Goal: Navigation & Orientation: Find specific page/section

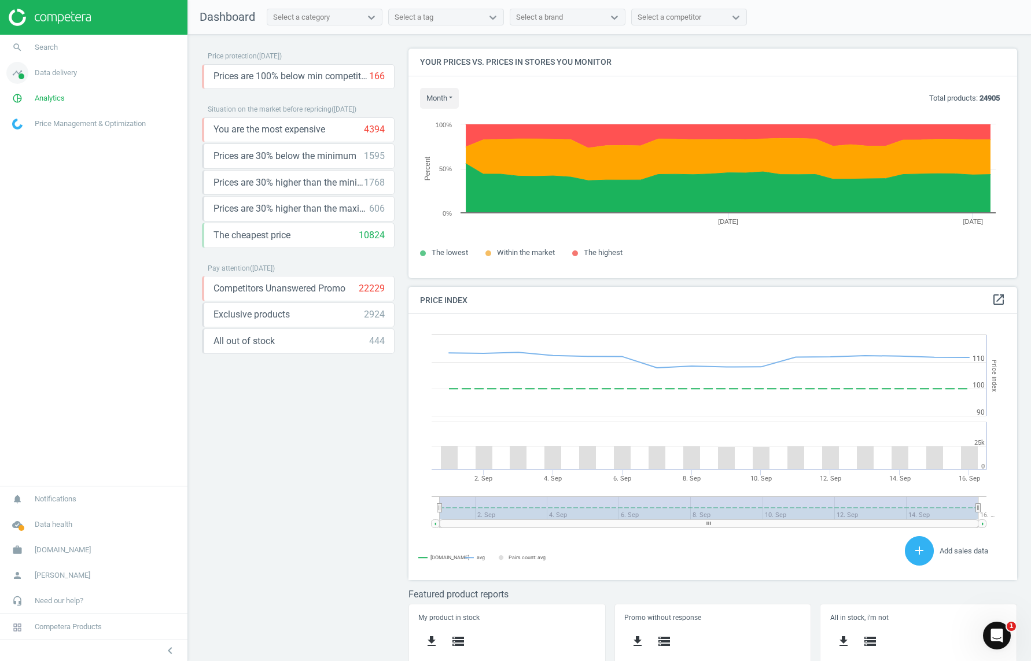
click at [60, 78] on span "Data delivery" at bounding box center [56, 73] width 42 height 10
click at [56, 549] on span "Flaconi.at" at bounding box center [63, 550] width 56 height 10
click at [52, 494] on span "Flaconi.at" at bounding box center [63, 491] width 56 height 10
click at [14, 552] on icon "work" at bounding box center [17, 550] width 22 height 22
click at [39, 516] on span "Switch campaign" at bounding box center [38, 515] width 51 height 9
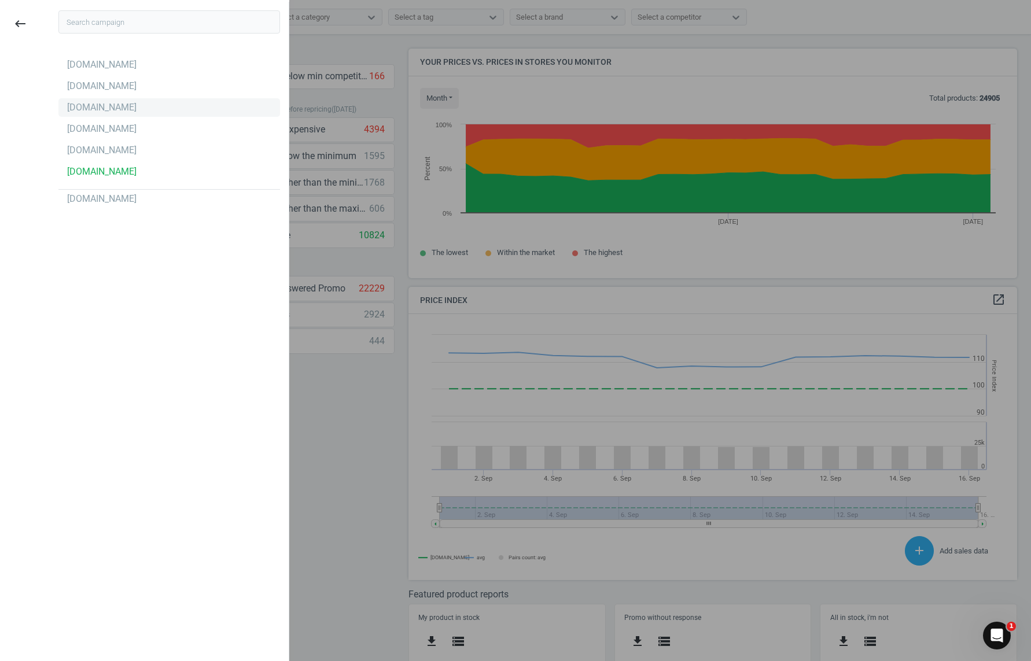
click at [84, 111] on div "[DOMAIN_NAME]" at bounding box center [101, 107] width 69 height 13
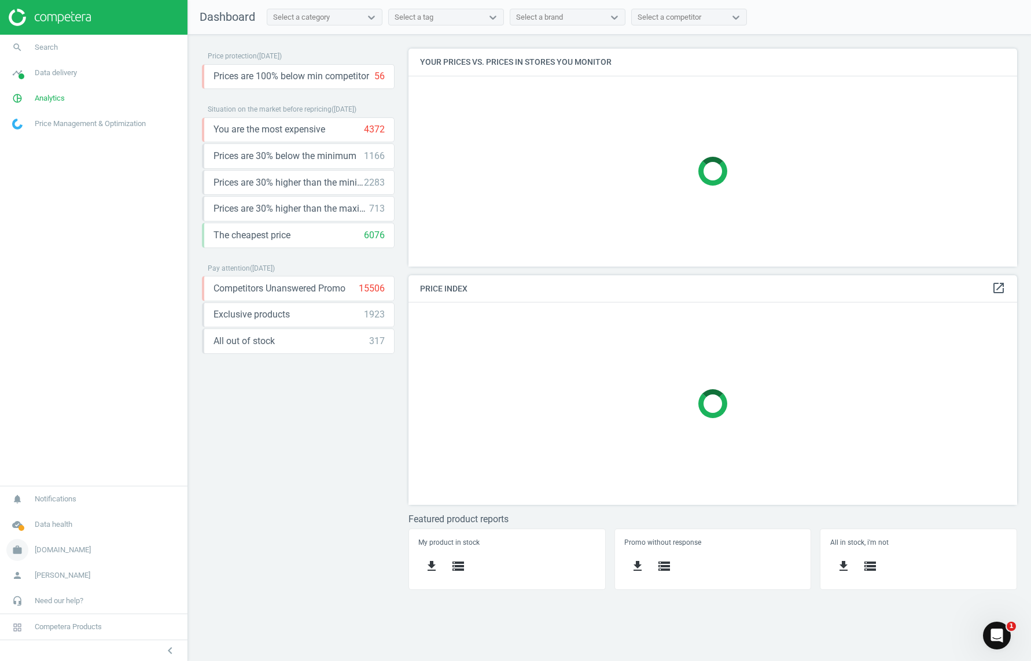
click at [58, 551] on span "[DOMAIN_NAME]" at bounding box center [63, 550] width 56 height 10
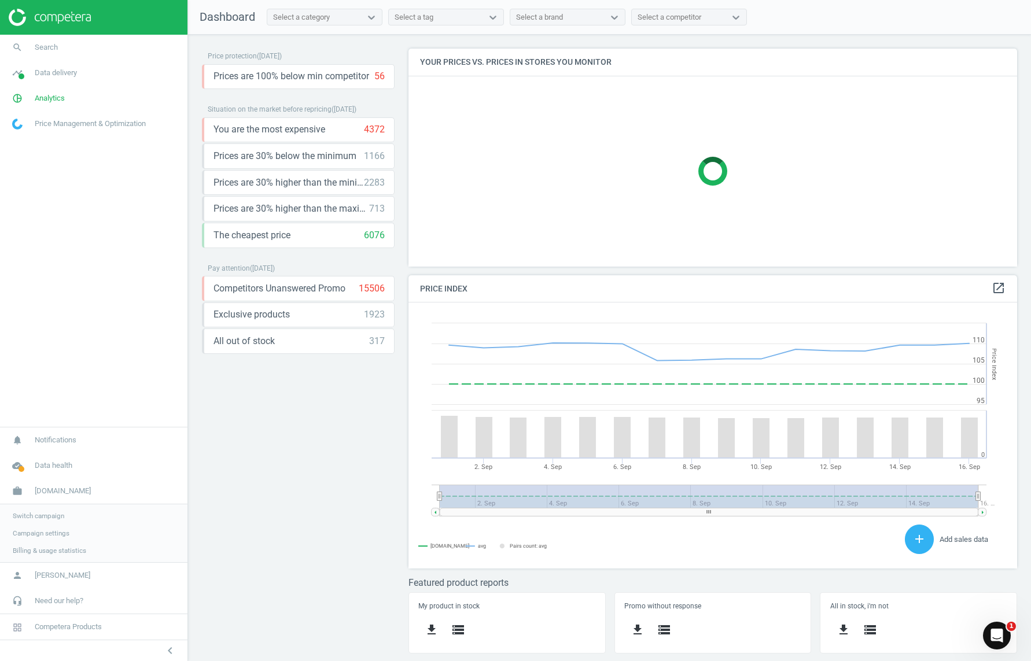
scroll to position [267, 609]
click at [42, 515] on span "Switch campaign" at bounding box center [38, 515] width 51 height 9
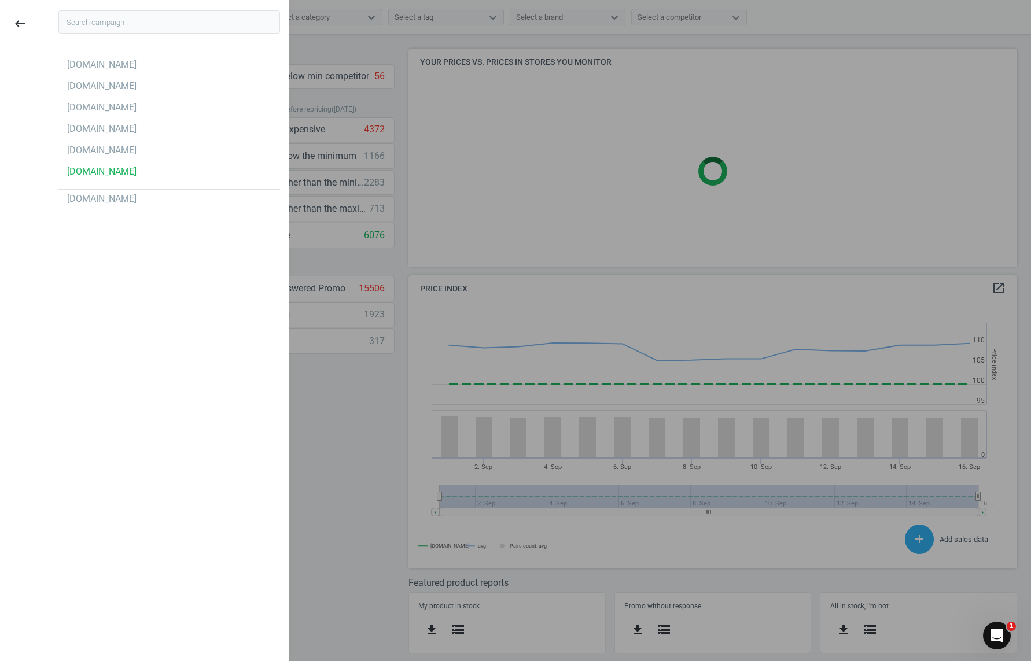
scroll to position [230, 609]
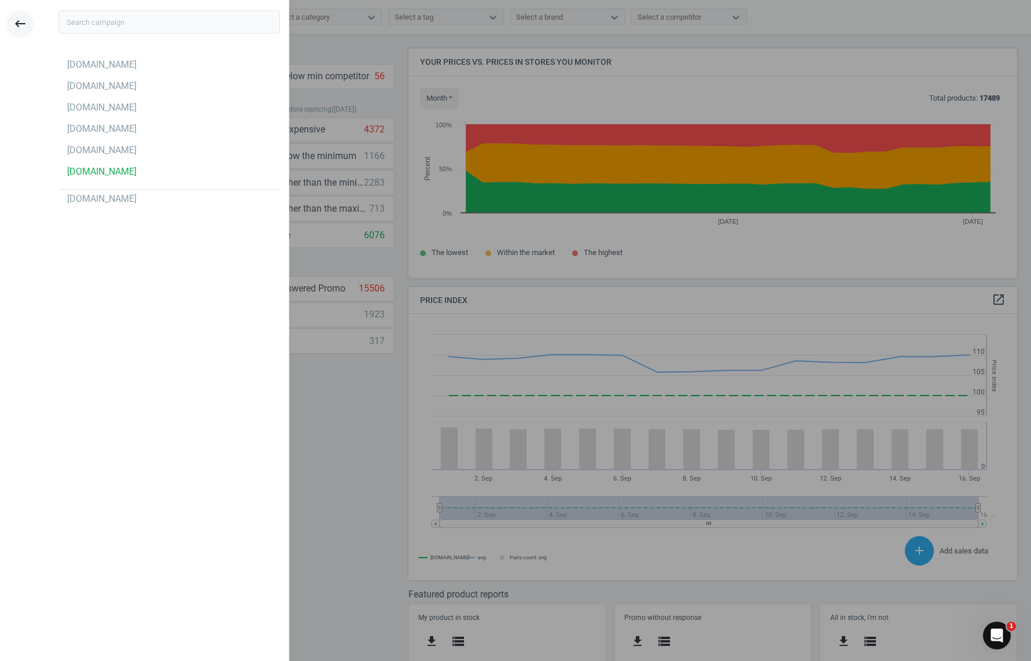
click at [21, 24] on icon "keyboard_backspace" at bounding box center [20, 24] width 14 height 14
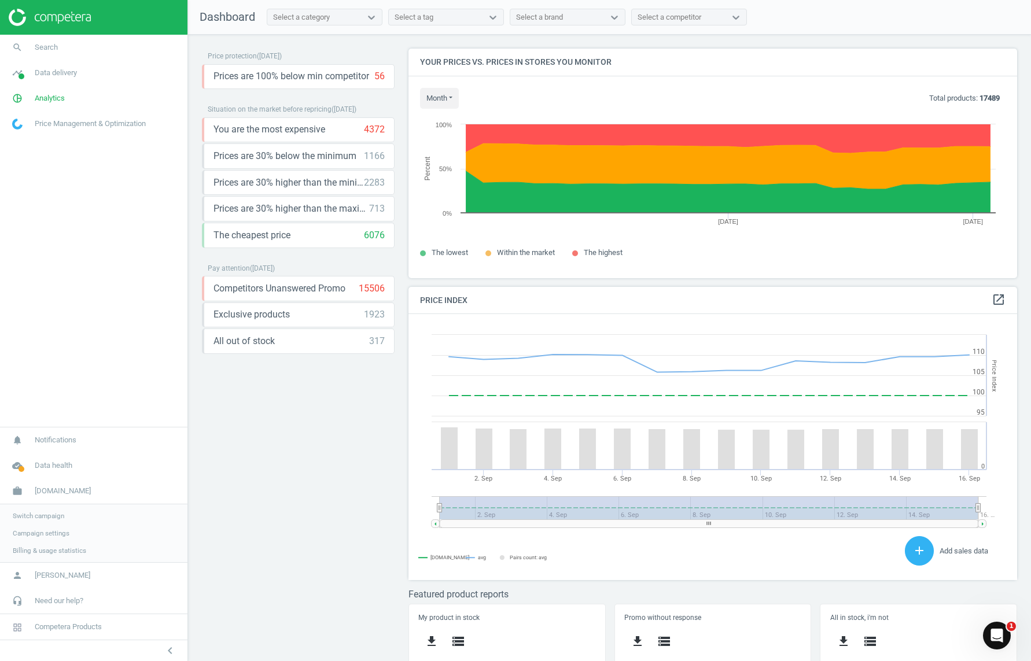
click at [47, 532] on span "Campaign settings" at bounding box center [41, 533] width 57 height 9
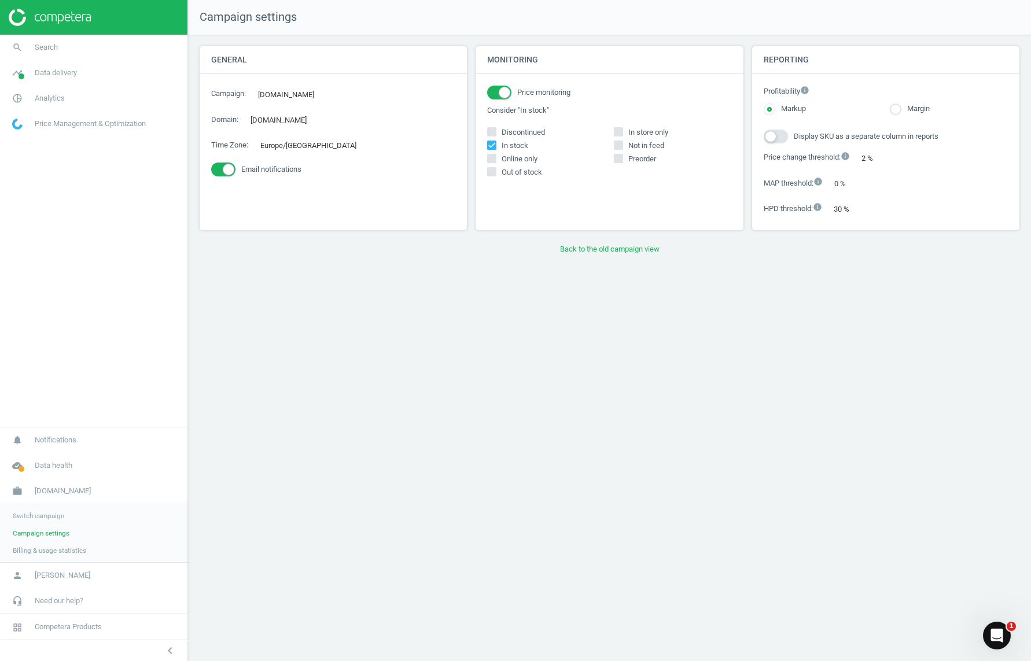
click at [45, 515] on span "Switch campaign" at bounding box center [38, 515] width 51 height 9
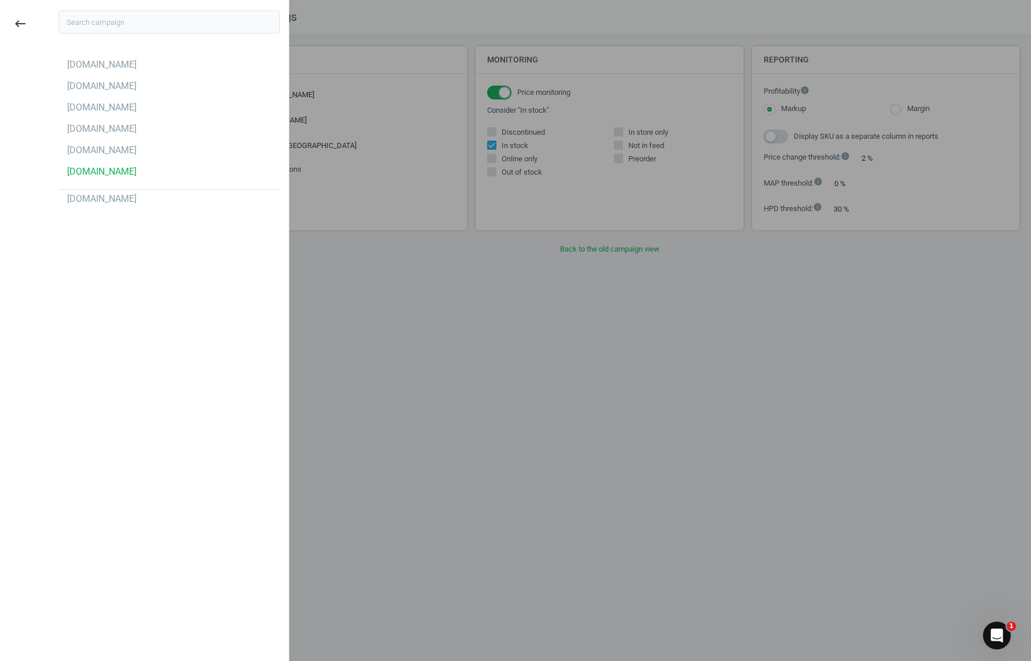
click at [367, 364] on div at bounding box center [515, 330] width 1031 height 661
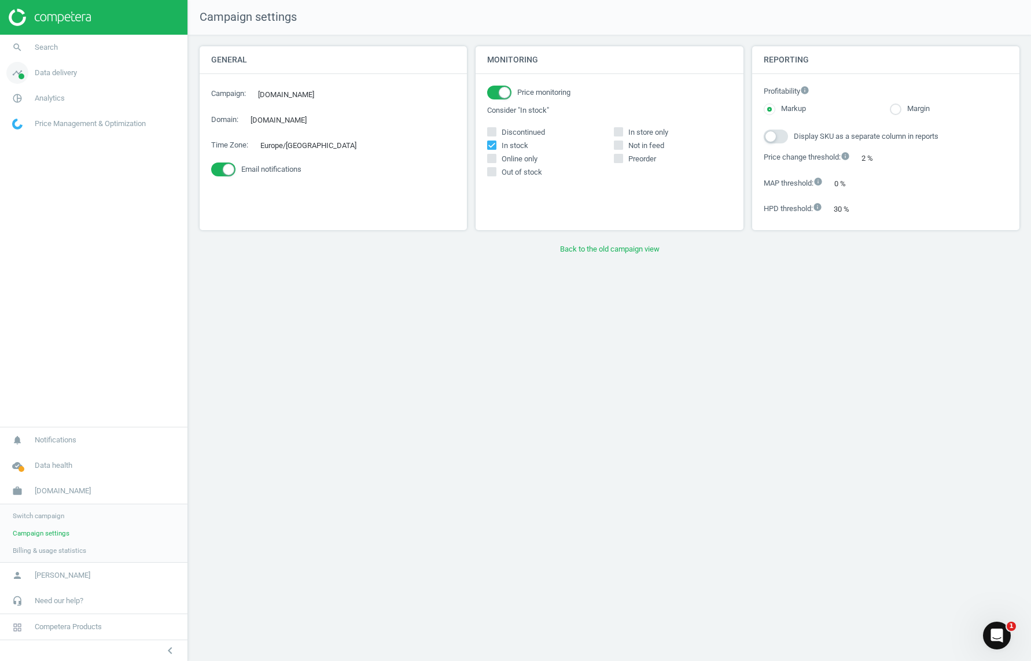
click at [61, 72] on span "Data delivery" at bounding box center [56, 73] width 42 height 10
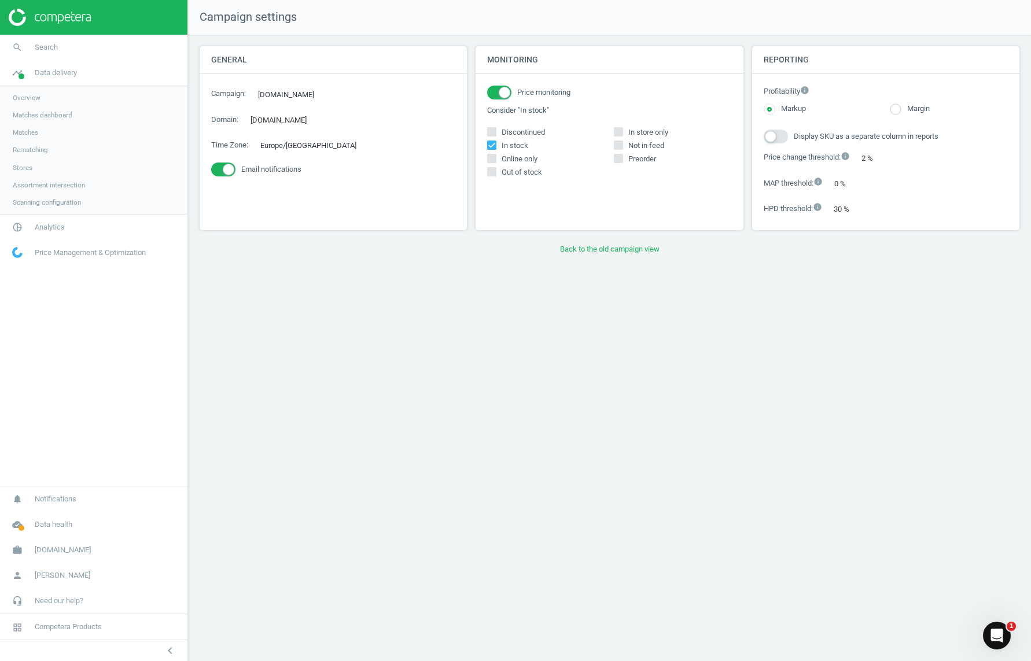
click at [25, 96] on span "Overview" at bounding box center [27, 97] width 28 height 9
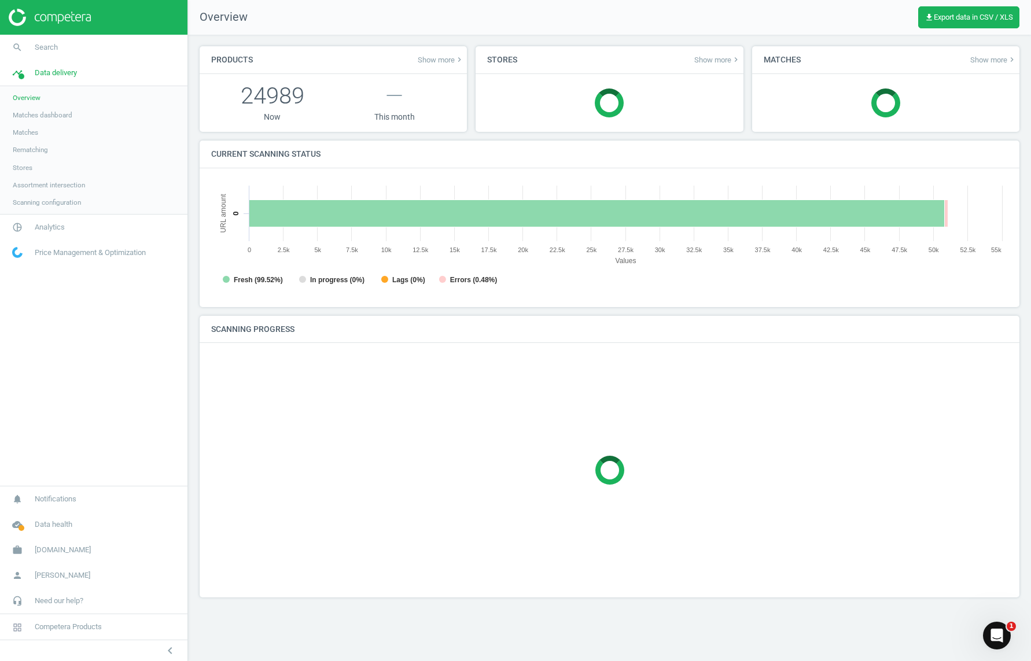
scroll to position [232, 797]
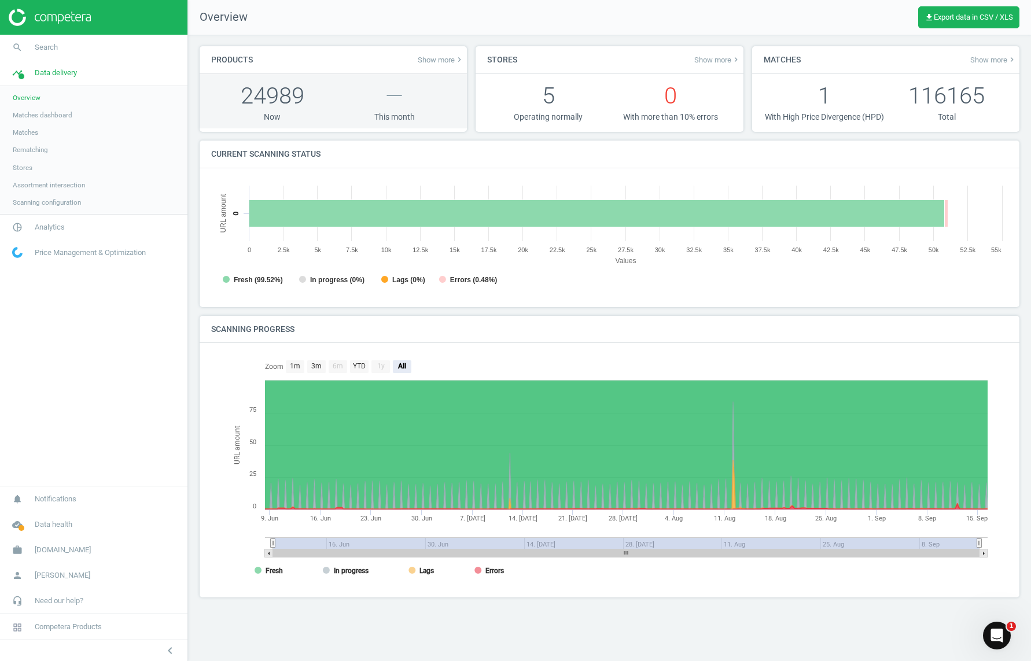
click at [263, 96] on p "24989" at bounding box center [272, 96] width 122 height 32
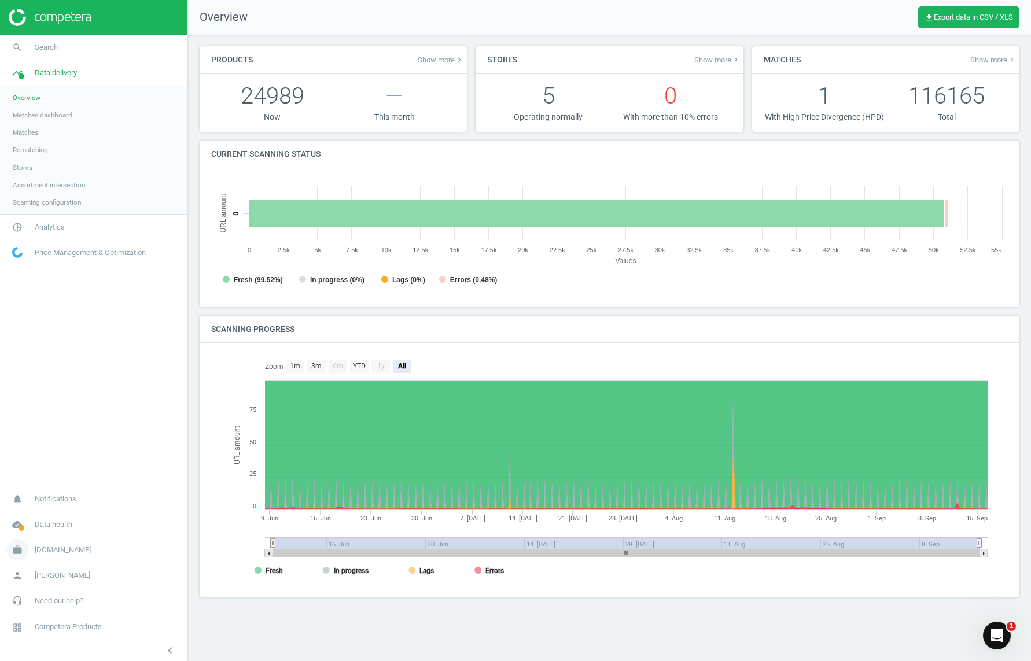
click at [50, 549] on span "[DOMAIN_NAME]" at bounding box center [63, 550] width 56 height 10
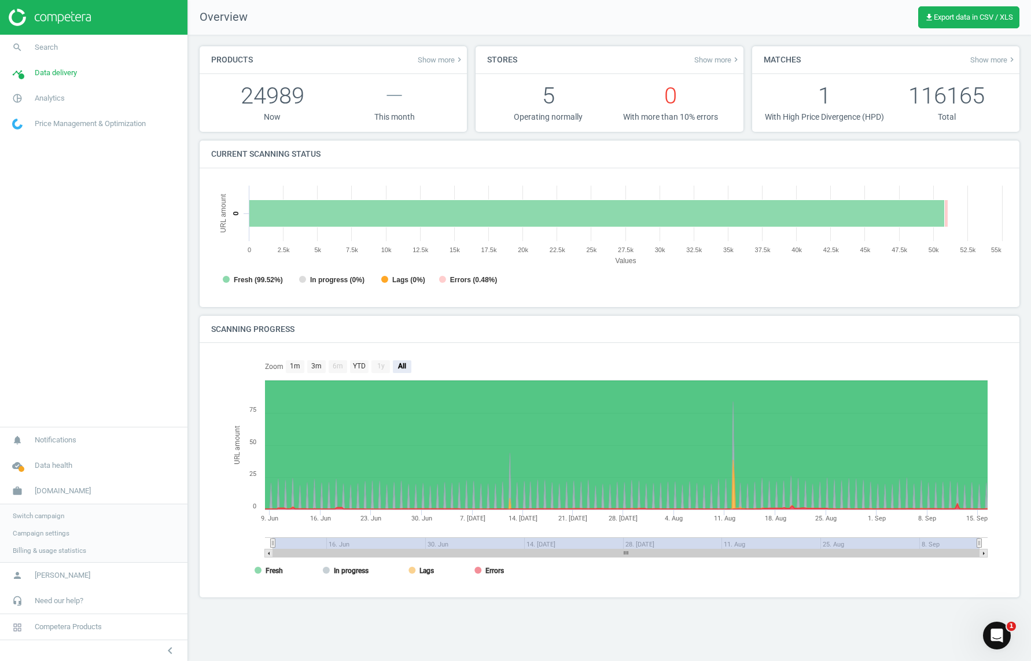
click at [43, 517] on span "Switch campaign" at bounding box center [38, 515] width 51 height 9
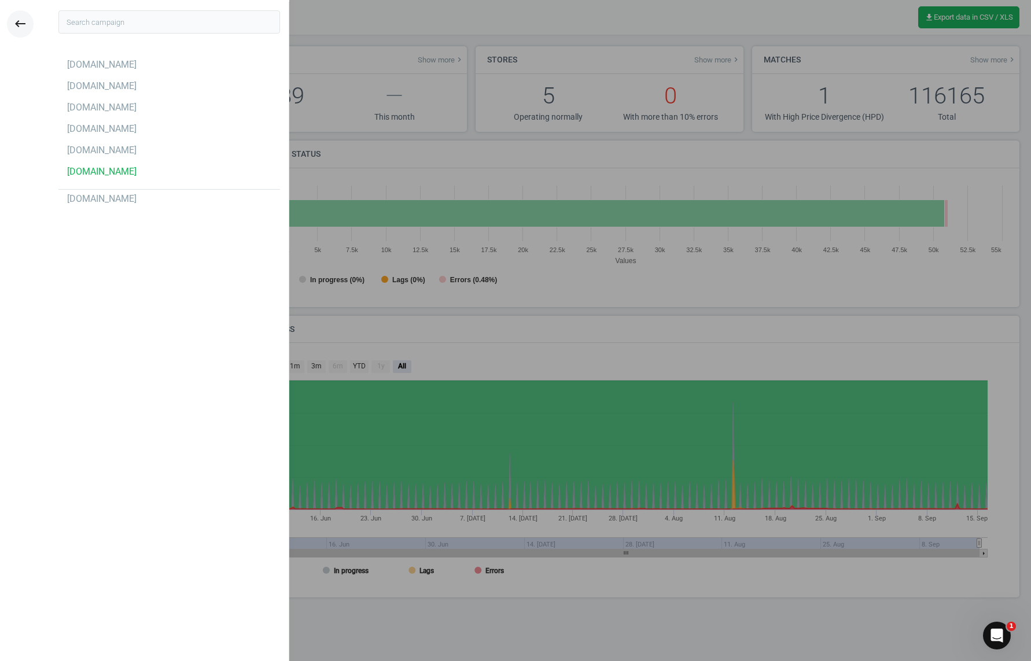
click at [19, 23] on icon "keyboard_backspace" at bounding box center [20, 24] width 14 height 14
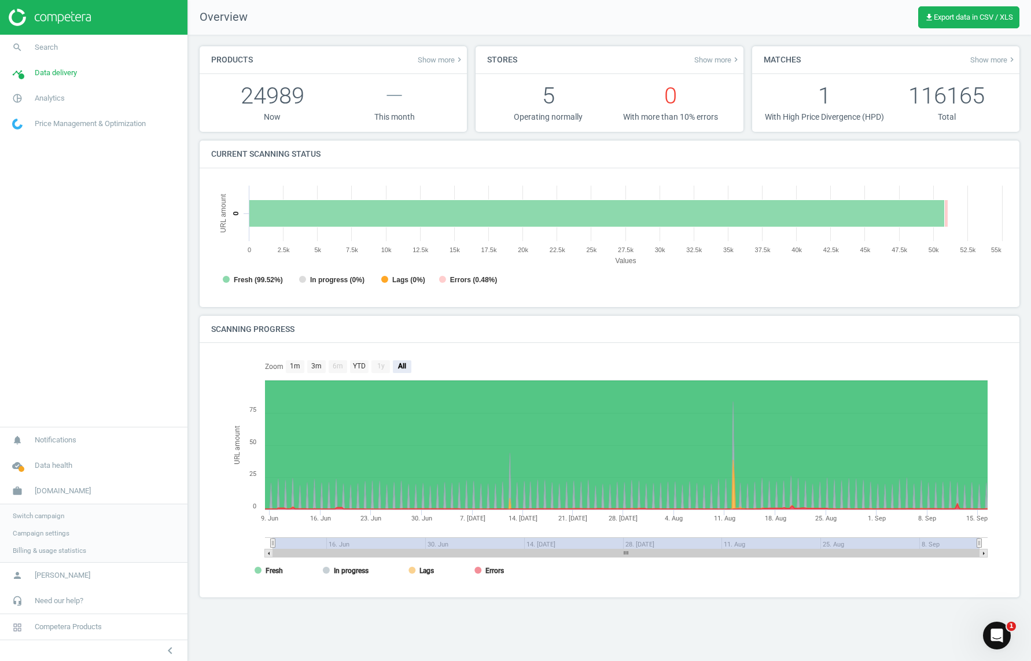
click at [78, 12] on img at bounding box center [50, 17] width 82 height 17
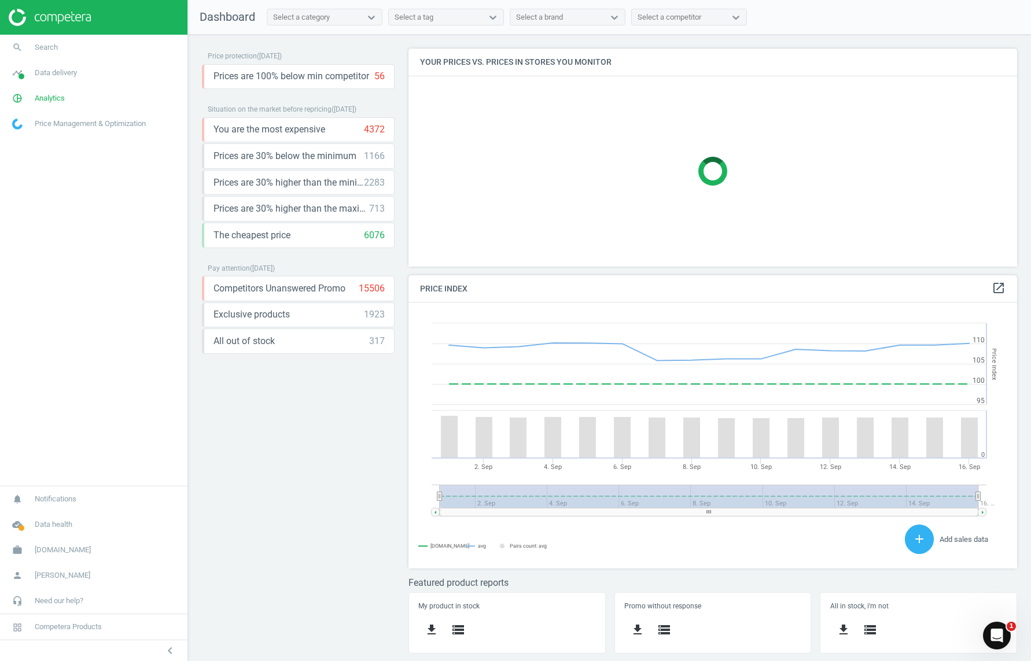
scroll to position [230, 609]
